Goal: Information Seeking & Learning: Find specific fact

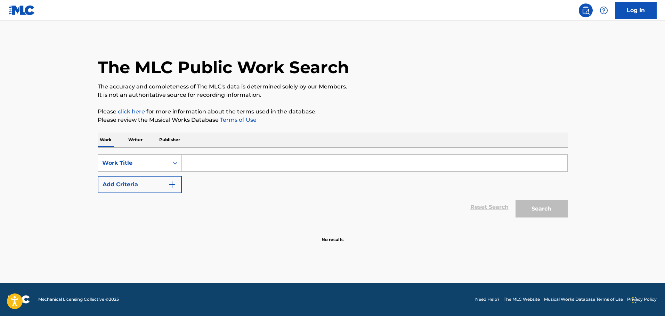
click at [195, 158] on input "Search Form" at bounding box center [374, 163] width 385 height 17
type input "blinking of an aye"
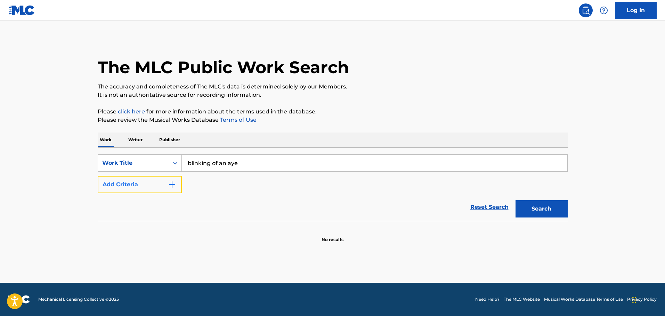
click at [178, 184] on button "Add Criteria" at bounding box center [140, 184] width 84 height 17
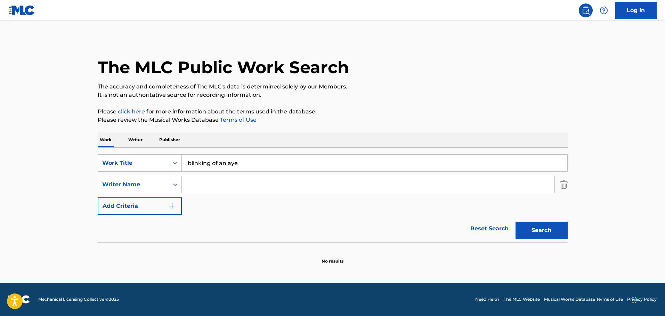
click at [242, 182] on input "Search Form" at bounding box center [368, 184] width 372 height 17
paste input "[PERSON_NAME]"
type input "[PERSON_NAME]"
click at [515, 222] on button "Search" at bounding box center [541, 230] width 52 height 17
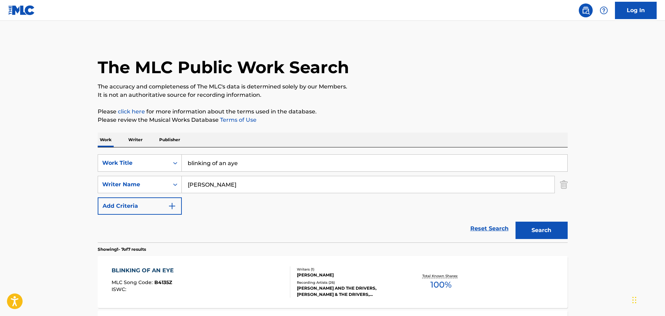
click at [232, 285] on div "BLINKING OF AN EYE MLC Song Code : B4135Z ISWC :" at bounding box center [201, 282] width 179 height 31
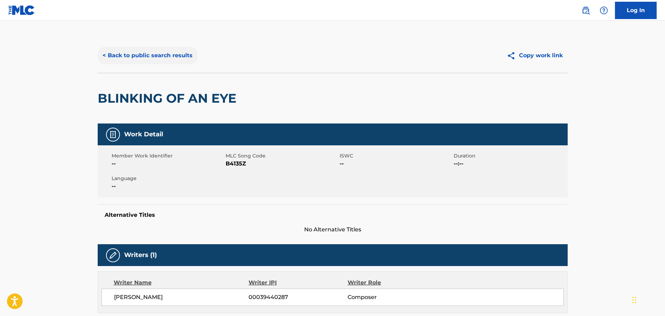
click at [180, 60] on button "< Back to public search results" at bounding box center [148, 55] width 100 height 17
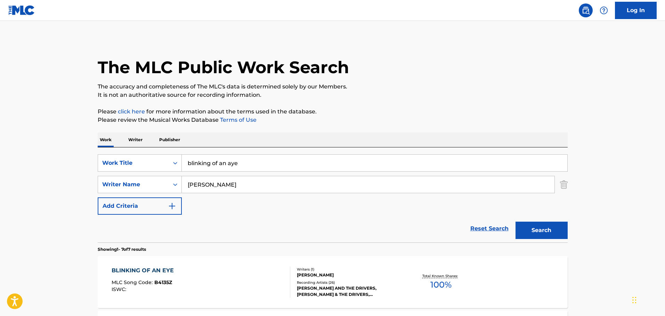
drag, startPoint x: 265, startPoint y: 163, endPoint x: -62, endPoint y: 147, distance: 327.6
click at [0, 147] on html "Accessibility Screen-Reader Guide, Feedback, and Issue Reporting | New window 0…" at bounding box center [332, 158] width 665 height 316
type input "just you"
drag, startPoint x: 248, startPoint y: 190, endPoint x: 12, endPoint y: 163, distance: 237.7
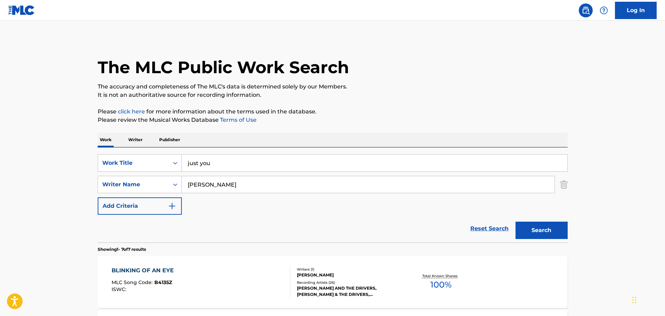
type input "[PERSON_NAME]"
click at [557, 231] on button "Search" at bounding box center [541, 230] width 52 height 17
click at [201, 281] on div "JUST YOU MLC Song Code : JC2U0S ISWC :" at bounding box center [201, 282] width 179 height 31
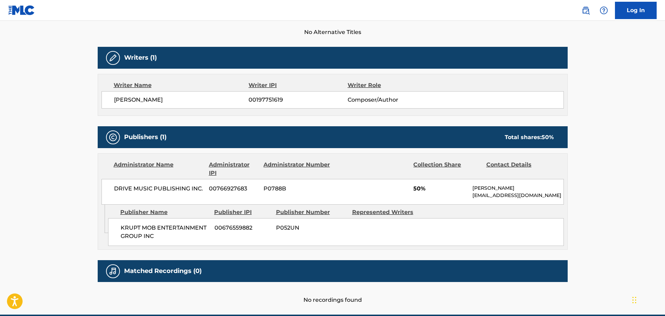
scroll to position [208, 0]
